Goal: Task Accomplishment & Management: Manage account settings

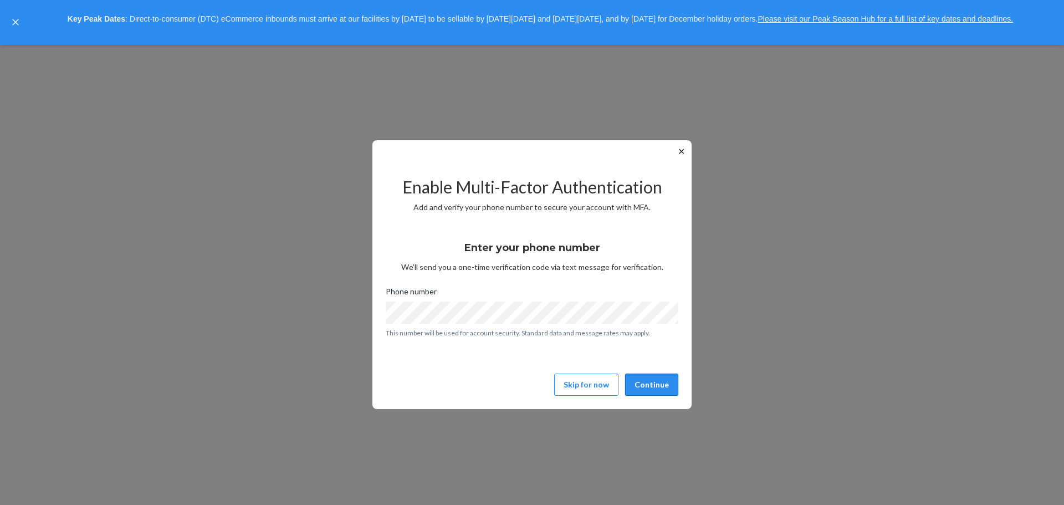
click at [654, 379] on button "Continue" at bounding box center [651, 384] width 53 height 22
click at [601, 383] on button "Skip for now" at bounding box center [586, 384] width 64 height 22
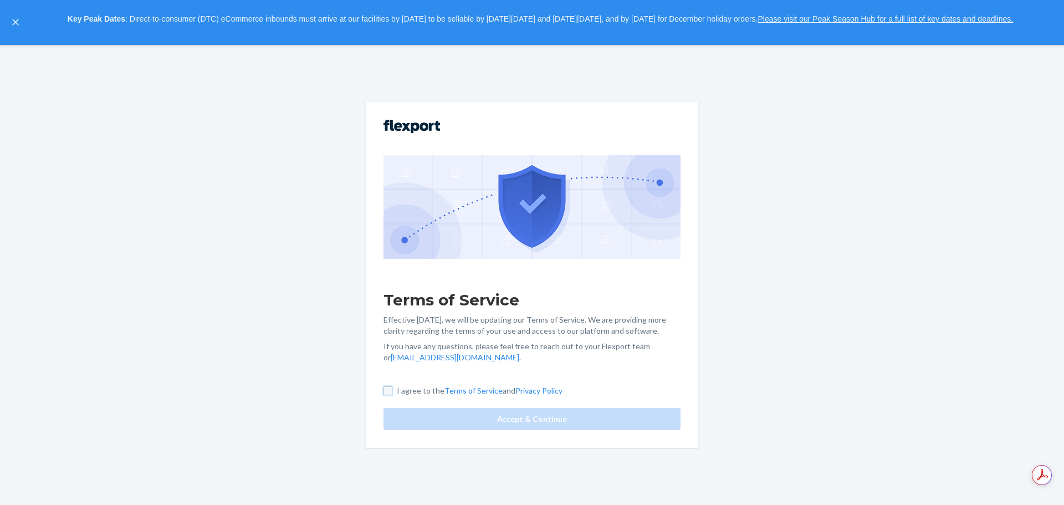
click at [384, 388] on input "I agree to the Terms of Service and Privacy Policy" at bounding box center [387, 390] width 9 height 9
checkbox input "true"
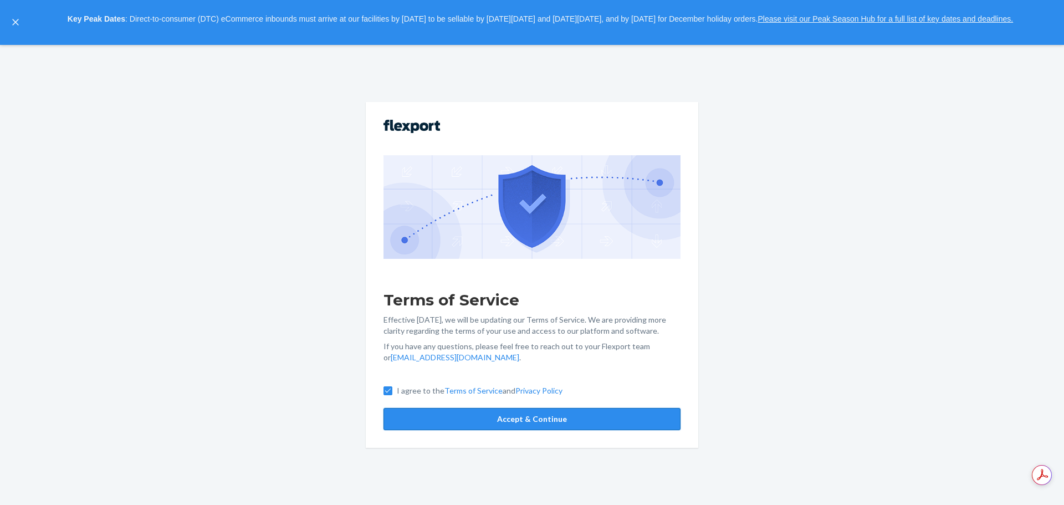
click at [524, 412] on button "Accept & Continue" at bounding box center [531, 419] width 297 height 22
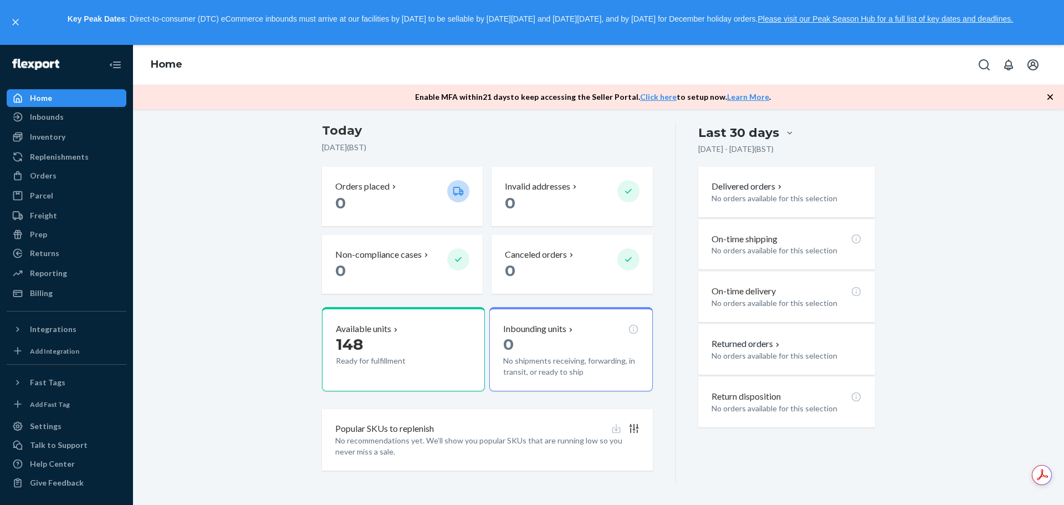
scroll to position [235, 0]
click at [69, 440] on div "Talk to Support" at bounding box center [59, 444] width 58 height 11
click at [655, 95] on link "Click here" at bounding box center [658, 96] width 37 height 9
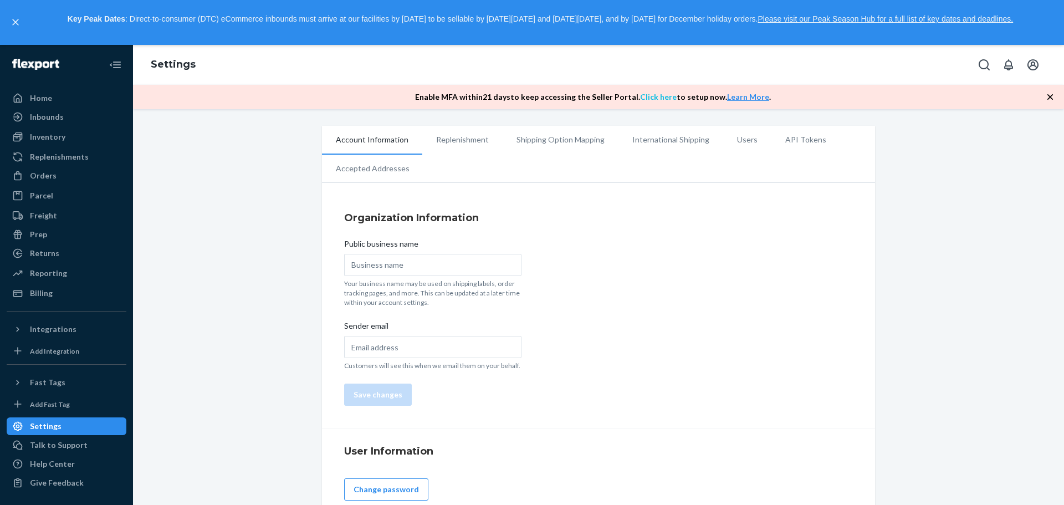
click at [650, 95] on link "Click here" at bounding box center [658, 96] width 37 height 9
click at [650, 98] on link "Click here" at bounding box center [658, 96] width 37 height 9
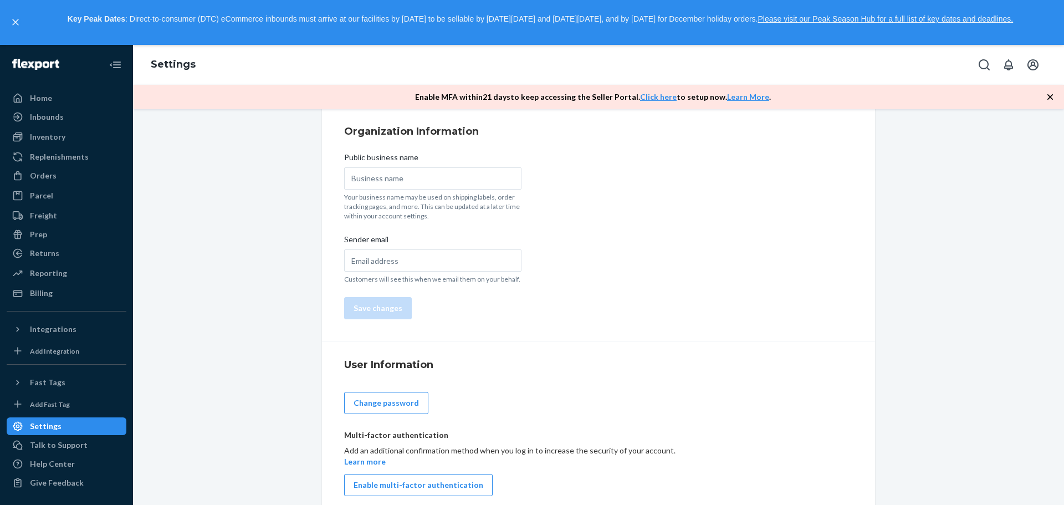
scroll to position [100, 0]
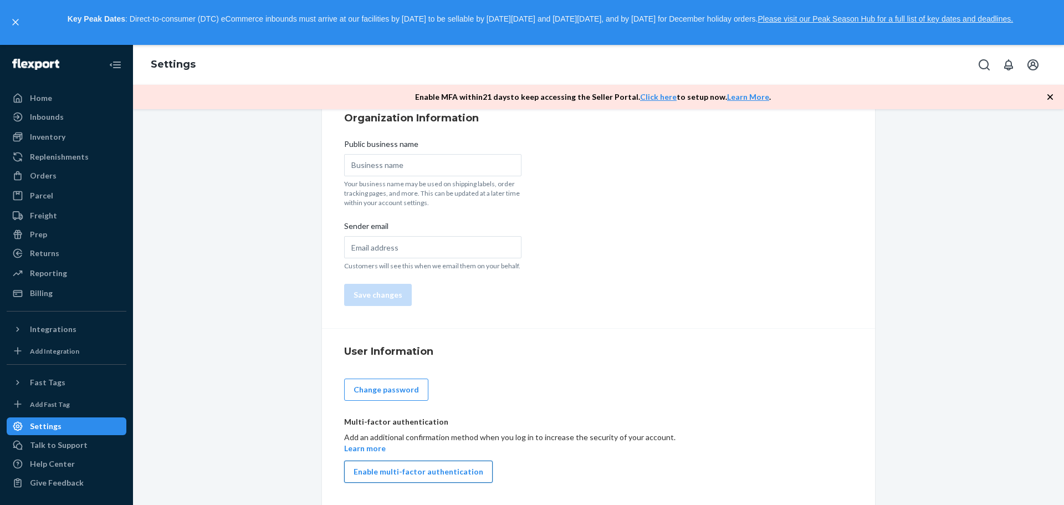
click at [389, 472] on button "Enable multi-factor authentication" at bounding box center [418, 471] width 148 height 22
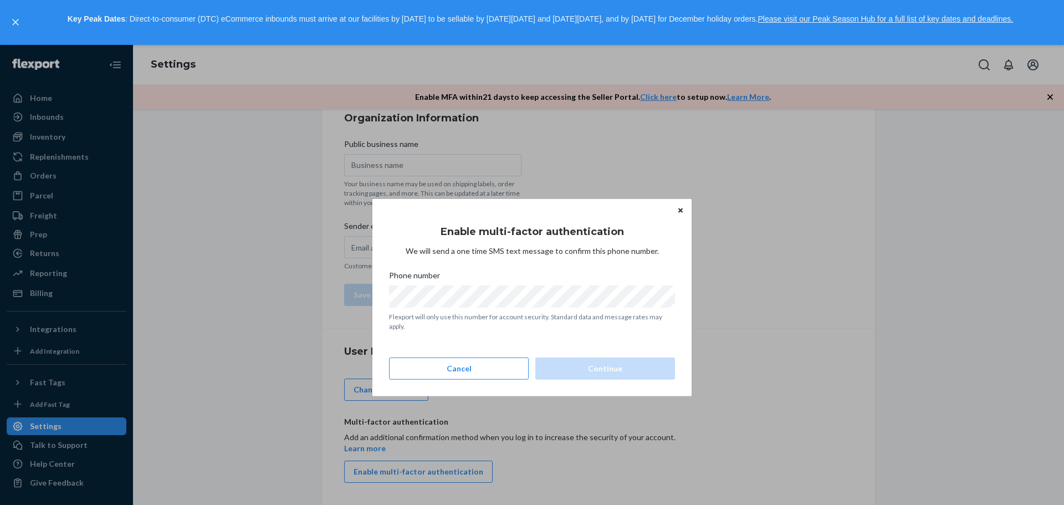
scroll to position [0, 0]
click at [539, 333] on div "Enable multi-factor authentication We will send a one time SMS text message to …" at bounding box center [532, 281] width 286 height 133
click at [592, 366] on button "Continue" at bounding box center [605, 368] width 140 height 22
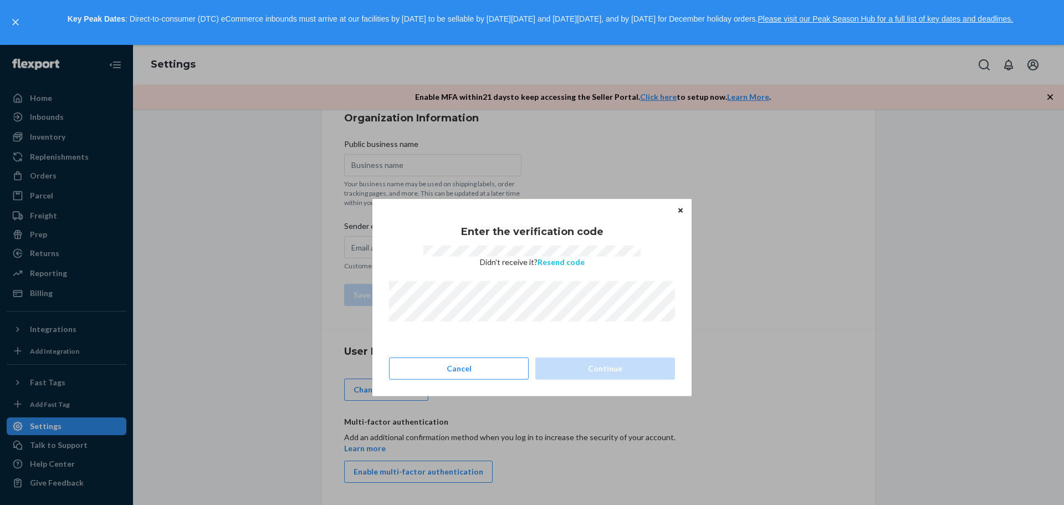
click at [560, 259] on button "Resend code" at bounding box center [560, 261] width 47 height 11
click at [679, 207] on icon "Close" at bounding box center [680, 210] width 4 height 7
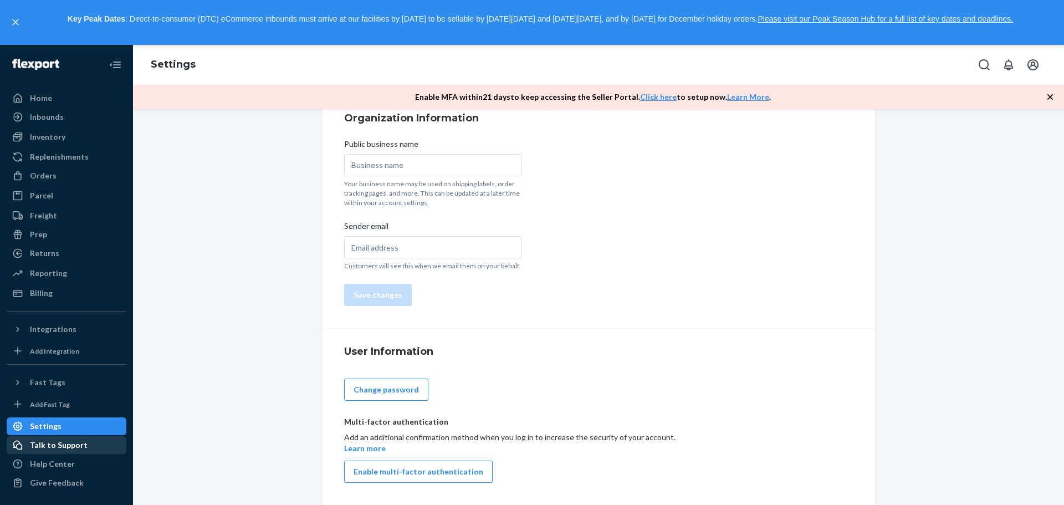
click at [76, 442] on div "Talk to Support" at bounding box center [59, 444] width 58 height 11
